Goal: Navigation & Orientation: Find specific page/section

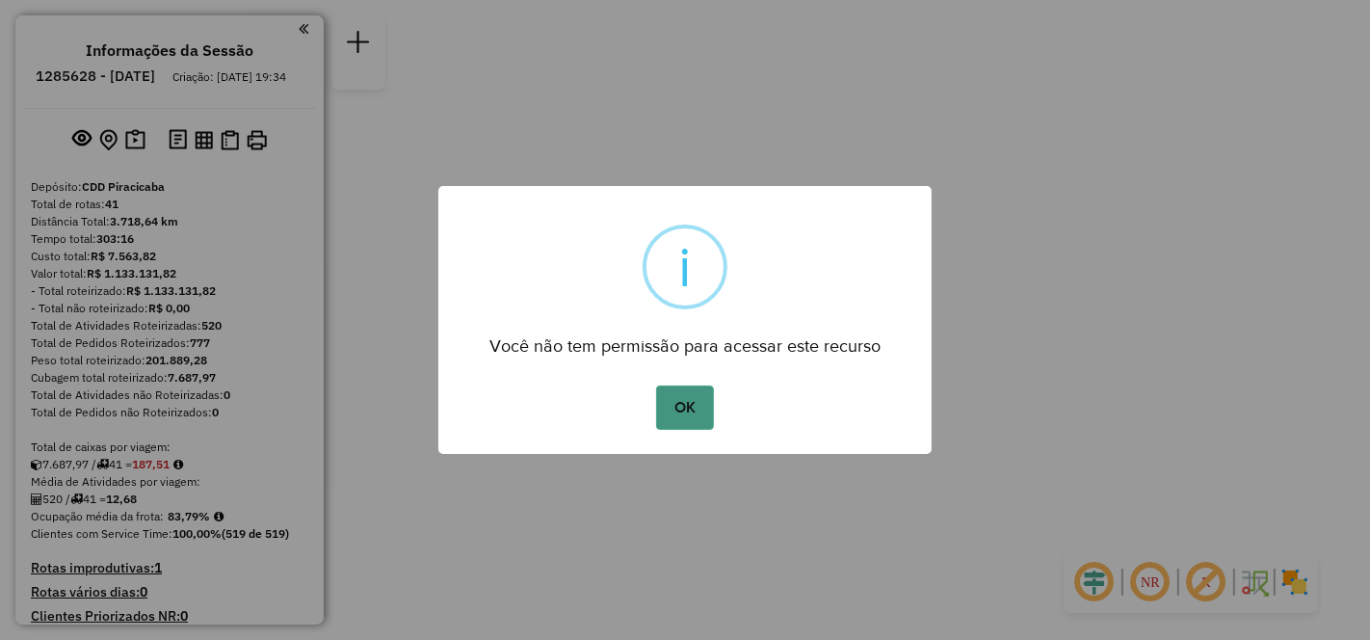
click at [689, 411] on button "OK" at bounding box center [684, 407] width 57 height 44
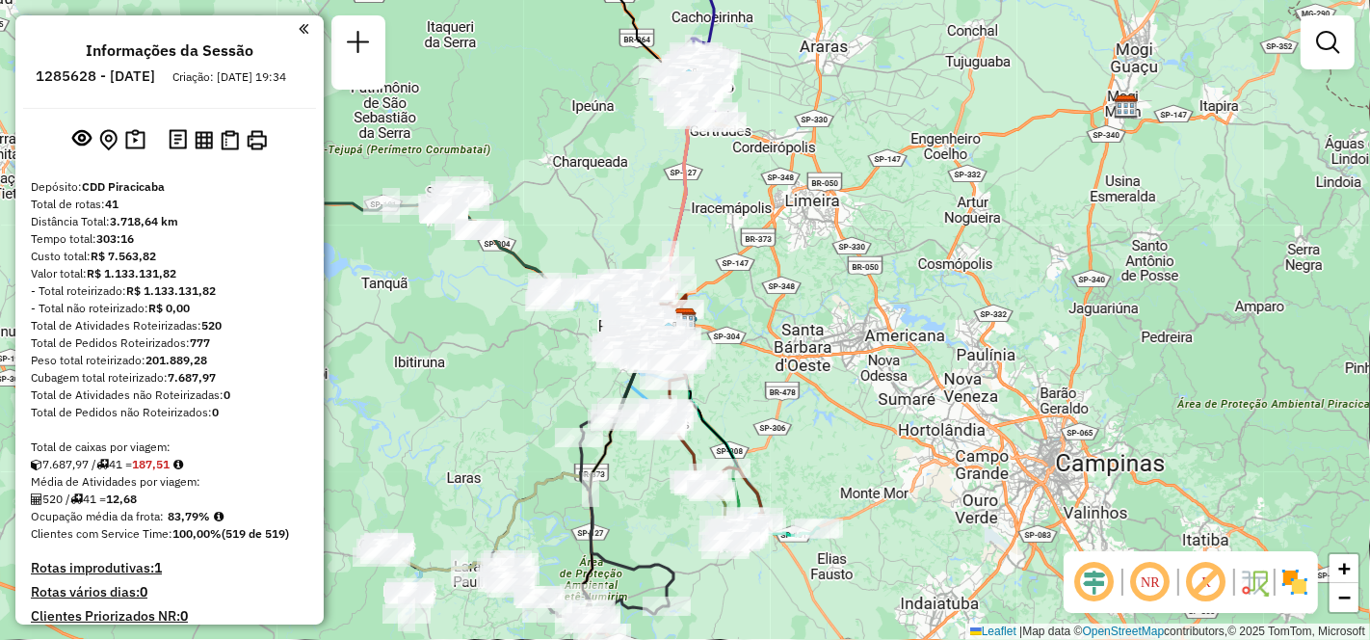
click at [1152, 587] on em at bounding box center [1150, 582] width 46 height 46
